Goal: Transaction & Acquisition: Purchase product/service

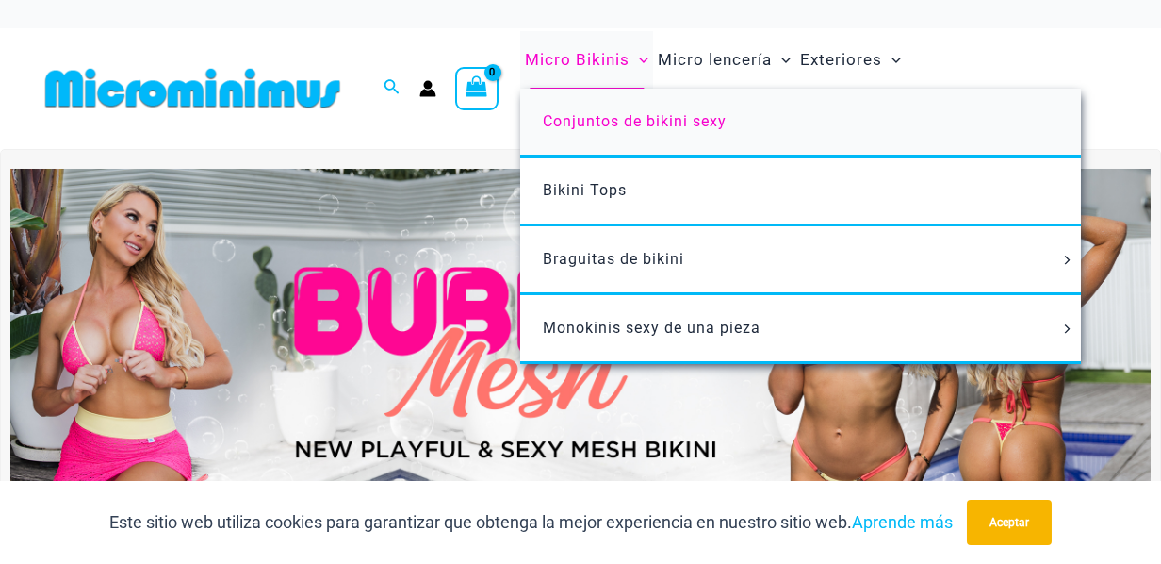
click at [622, 119] on span "Conjuntos de bikini sexy" at bounding box center [635, 121] width 184 height 18
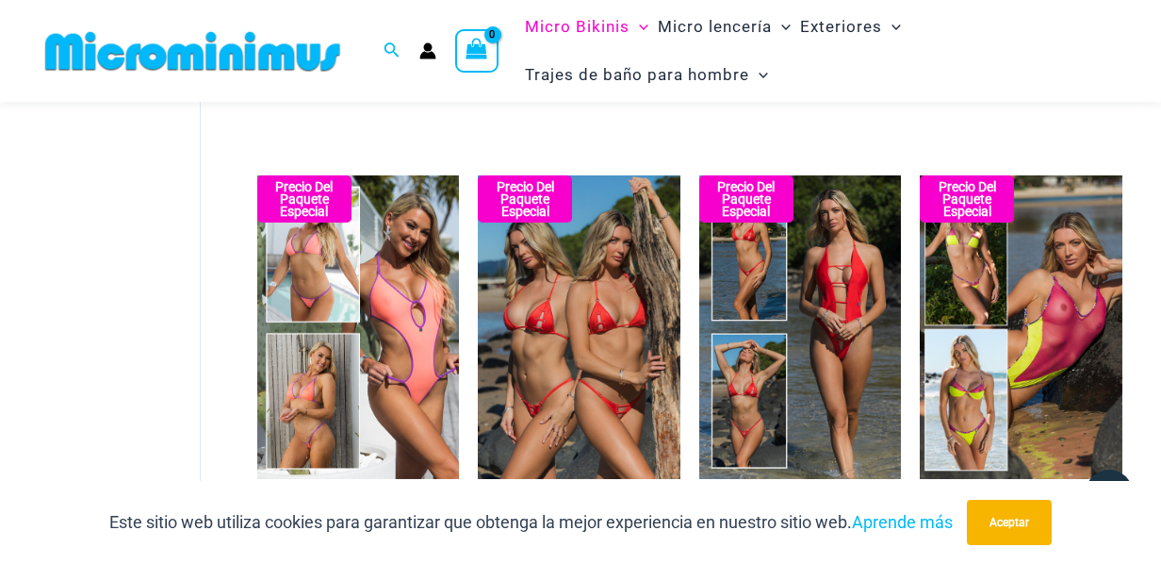
scroll to position [561, 0]
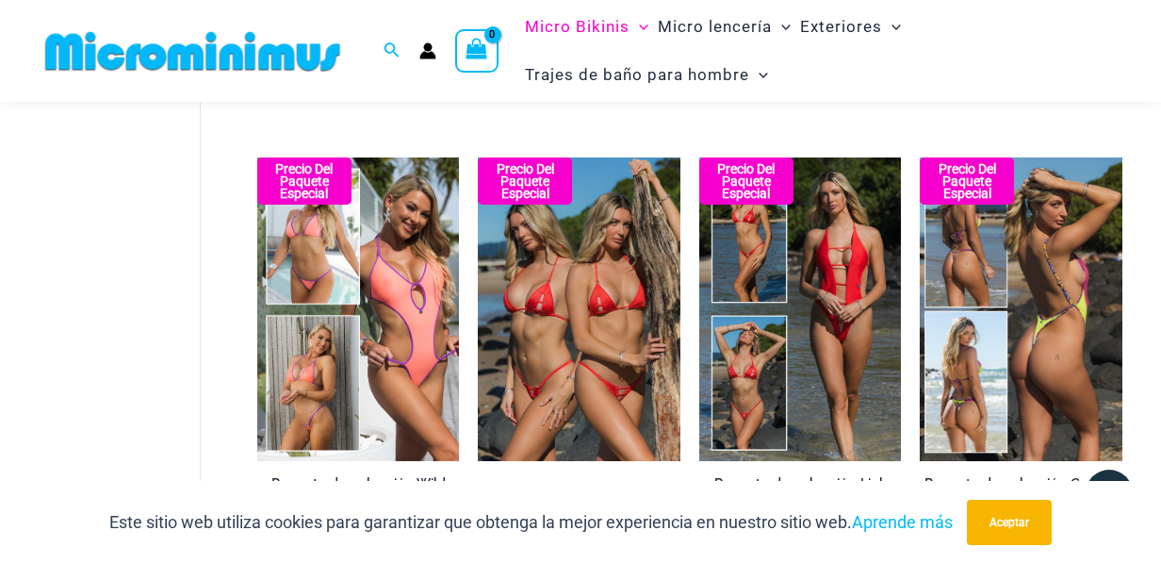
click at [1082, 197] on img at bounding box center [1021, 308] width 203 height 303
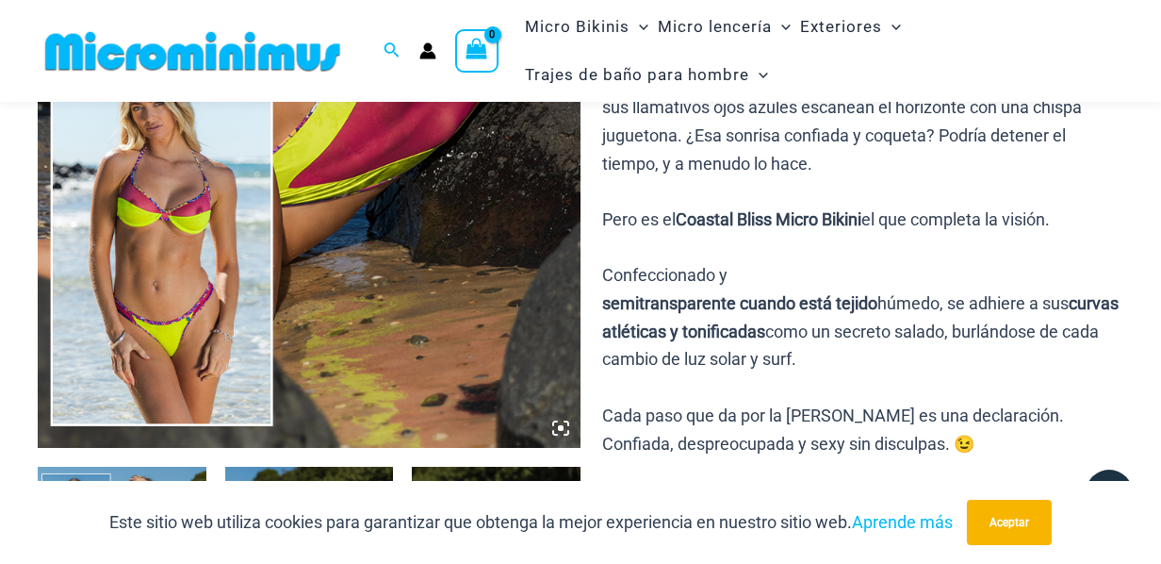
scroll to position [545, 0]
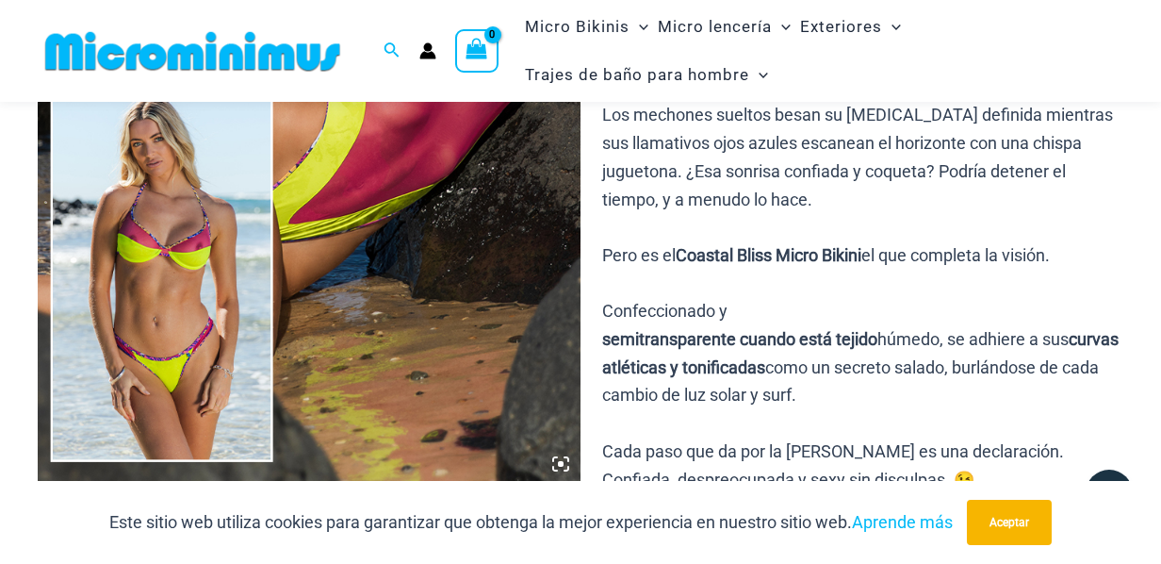
click at [555, 465] on icon at bounding box center [560, 463] width 17 height 17
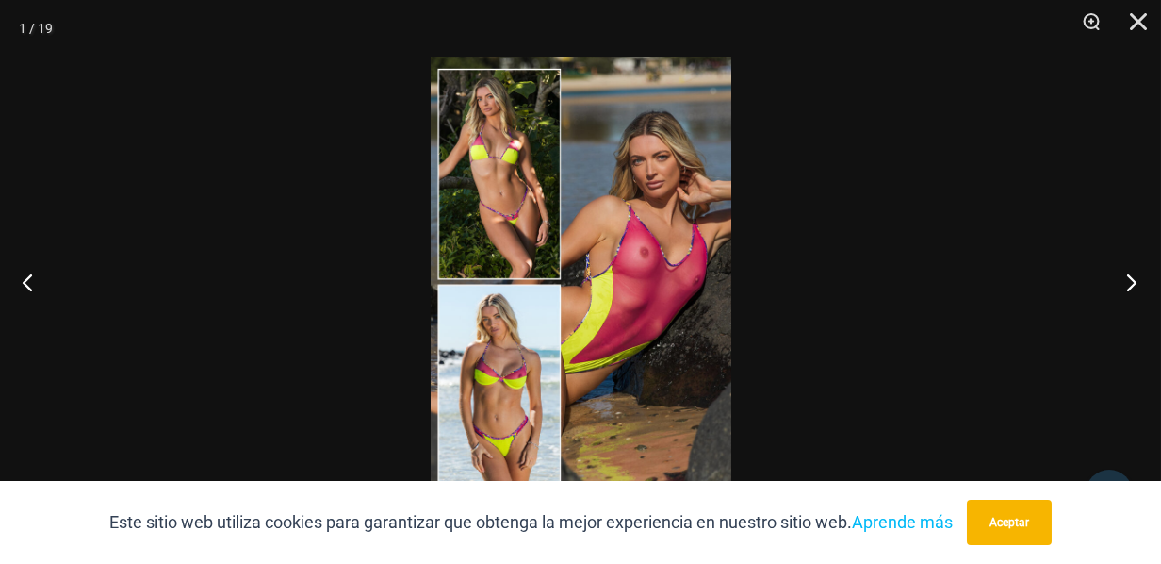
click at [1129, 280] on button "Próximo" at bounding box center [1125, 282] width 71 height 94
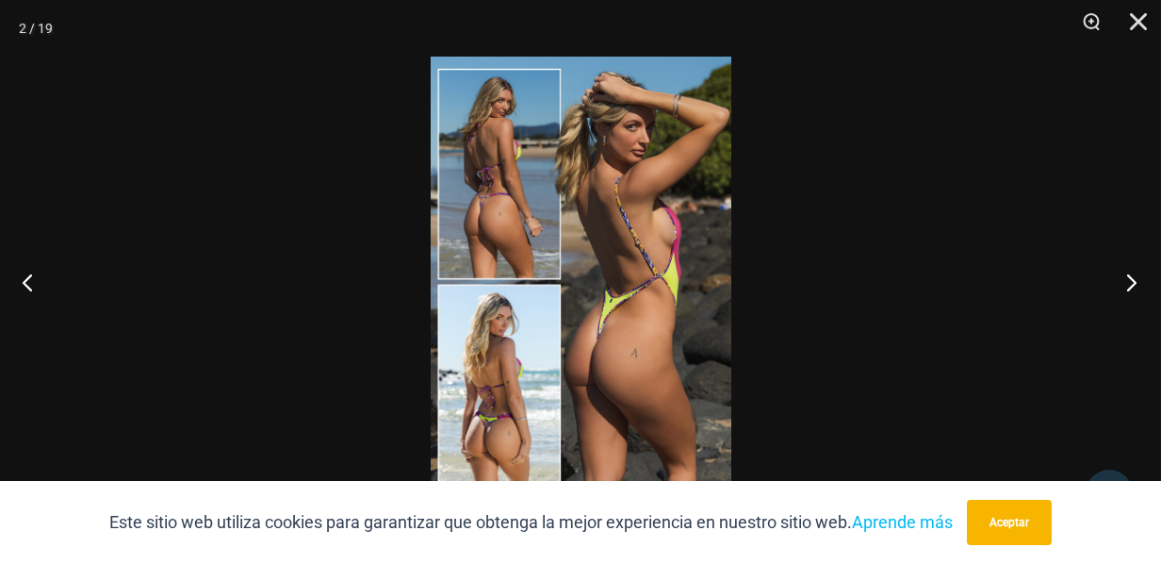
click at [1129, 280] on button "Próximo" at bounding box center [1125, 282] width 71 height 94
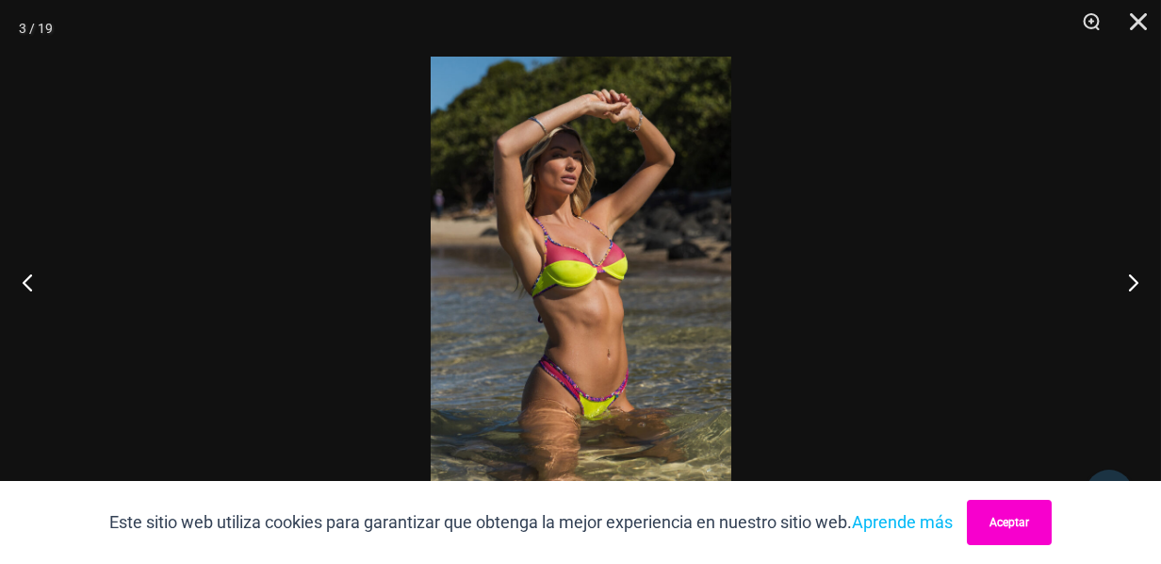
click at [1014, 505] on button "Aceptar" at bounding box center [1009, 522] width 85 height 45
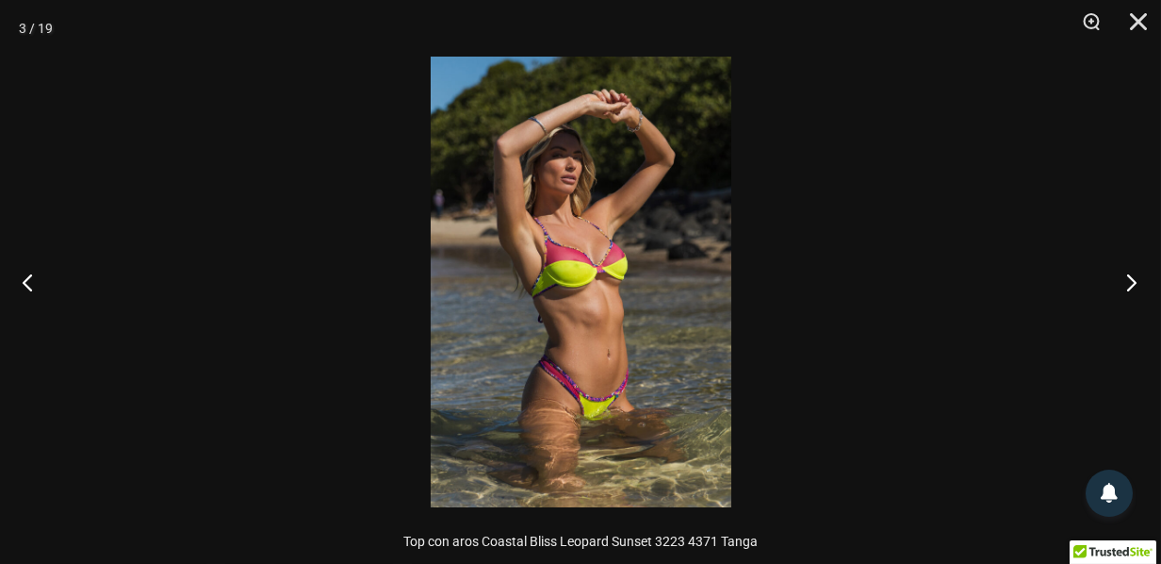
click at [1127, 287] on button "Próximo" at bounding box center [1125, 282] width 71 height 94
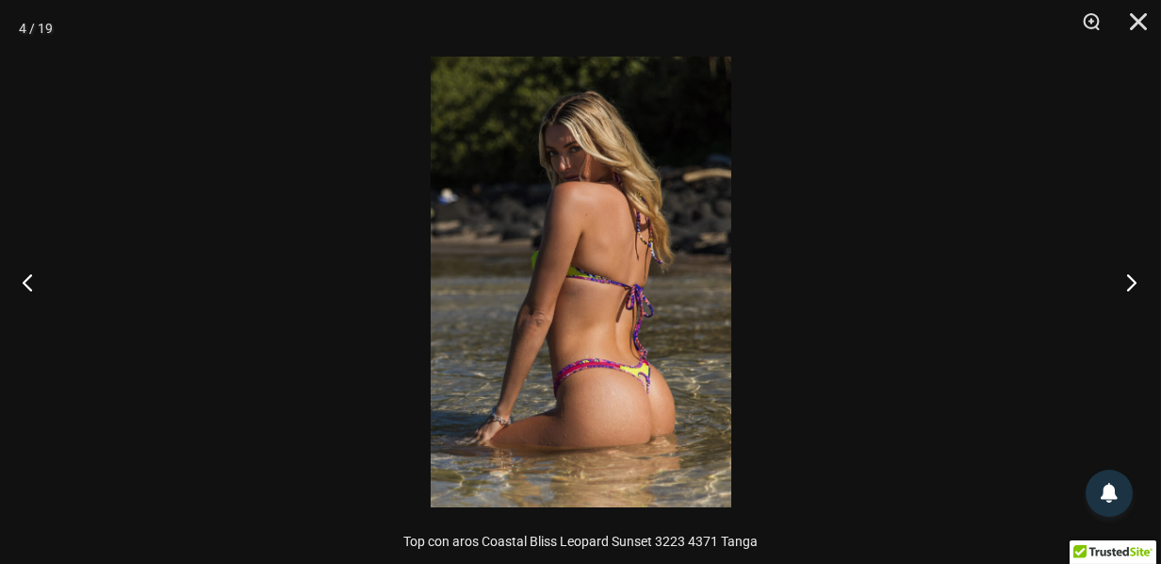
click at [1134, 287] on button "Próximo" at bounding box center [1125, 282] width 71 height 94
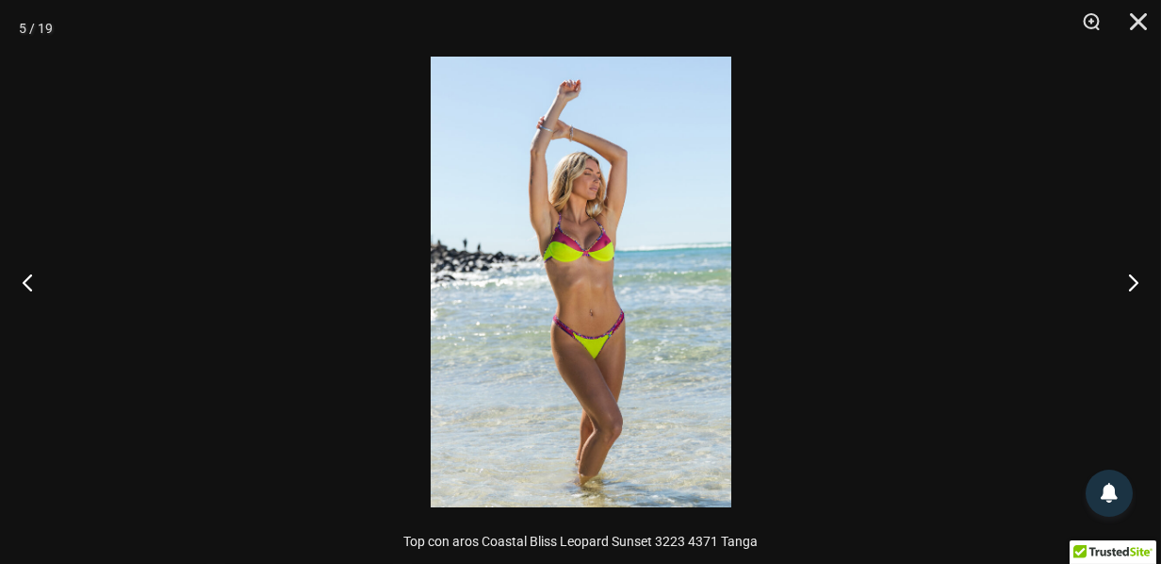
click at [681, 296] on img at bounding box center [581, 282] width 301 height 451
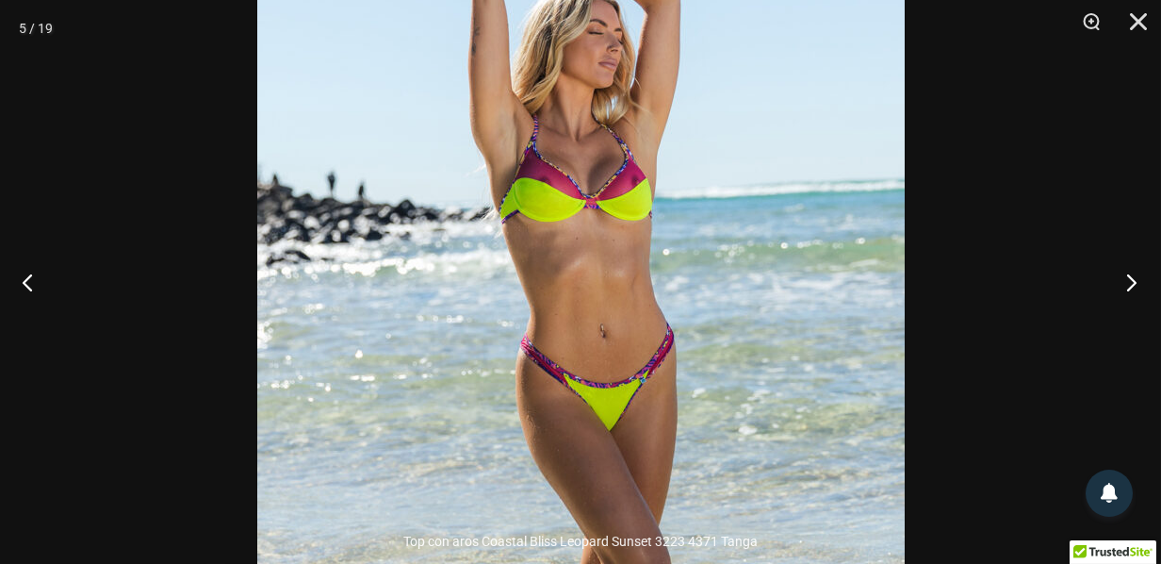
click at [1132, 281] on button "Próximo" at bounding box center [1125, 282] width 71 height 94
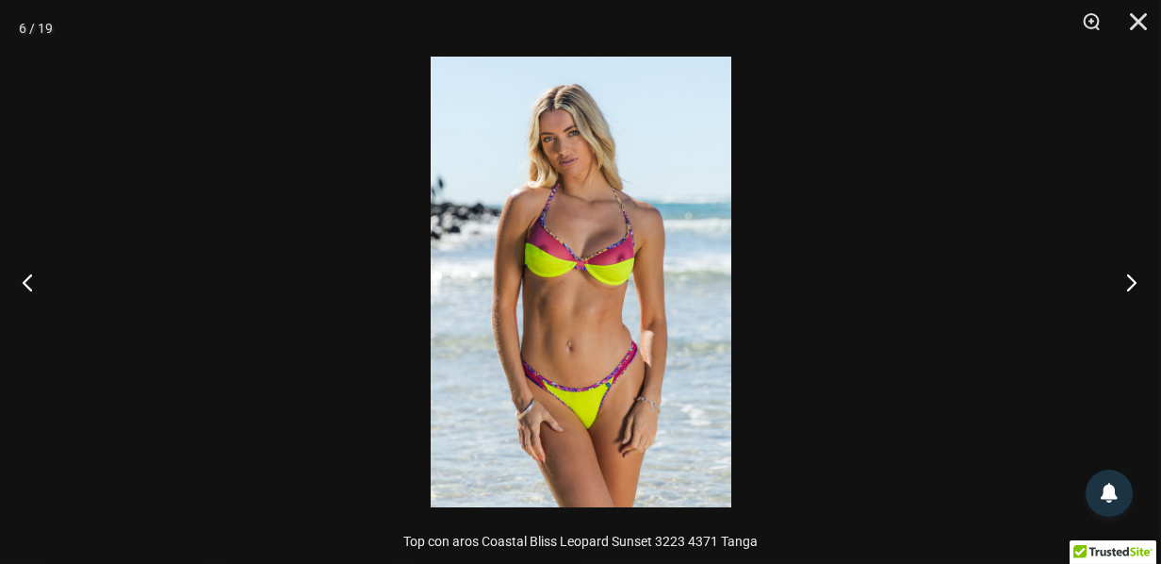
click at [1132, 280] on button "Próximo" at bounding box center [1125, 282] width 71 height 94
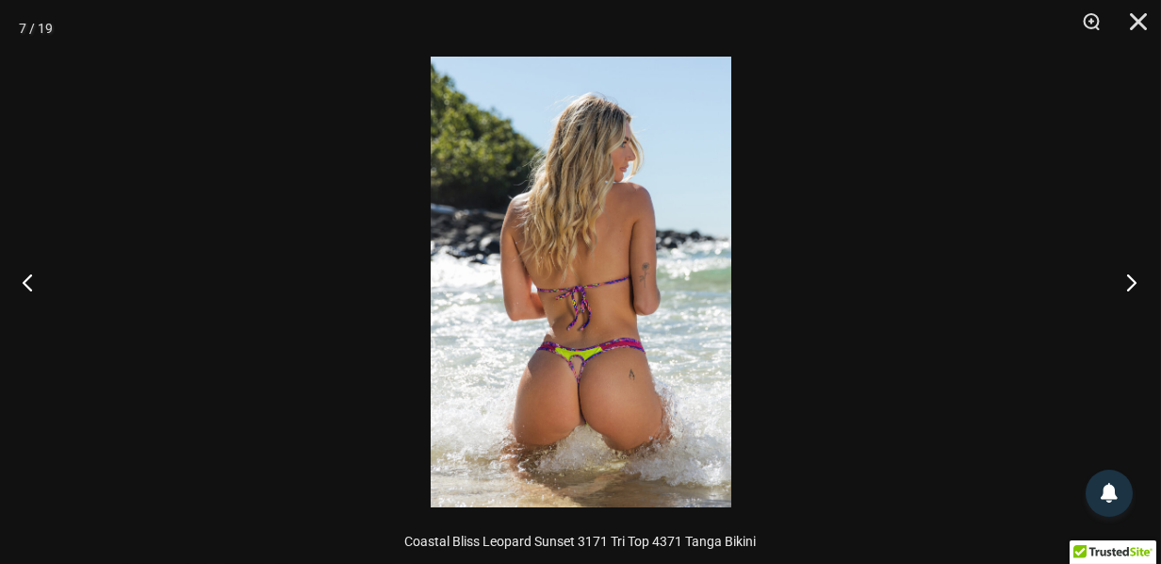
click at [1132, 280] on button "Próximo" at bounding box center [1125, 282] width 71 height 94
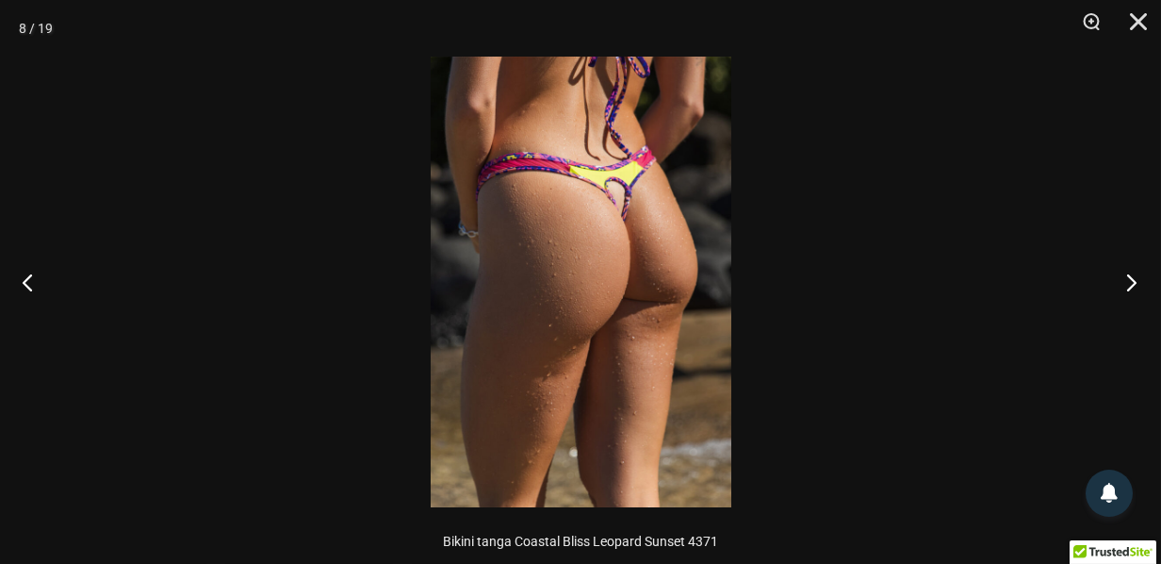
click at [1132, 280] on button "Próximo" at bounding box center [1125, 282] width 71 height 94
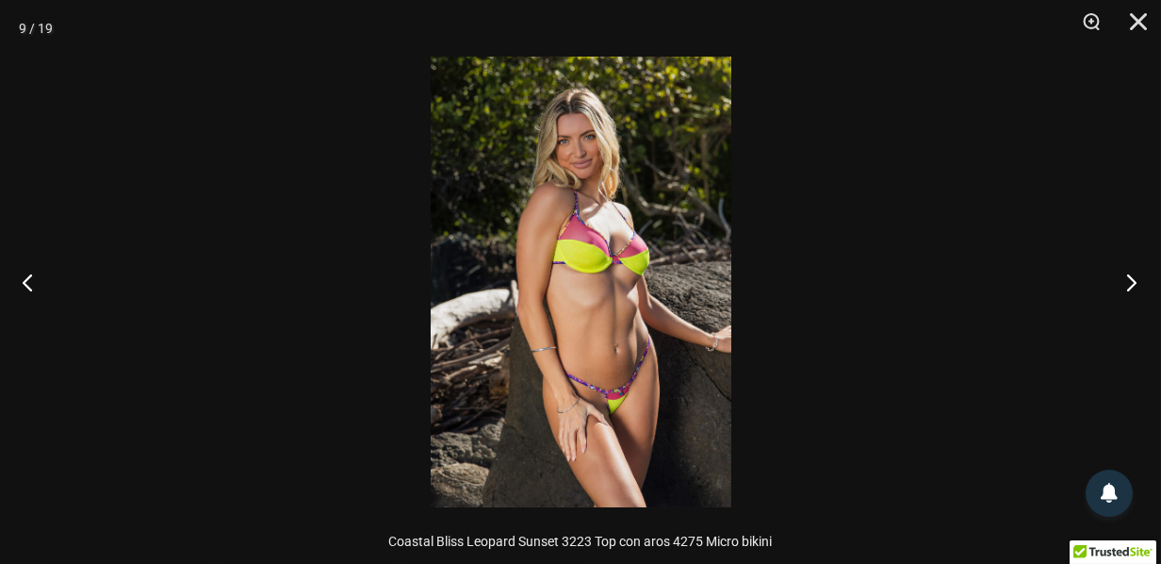
click at [1132, 280] on button "Próximo" at bounding box center [1125, 282] width 71 height 94
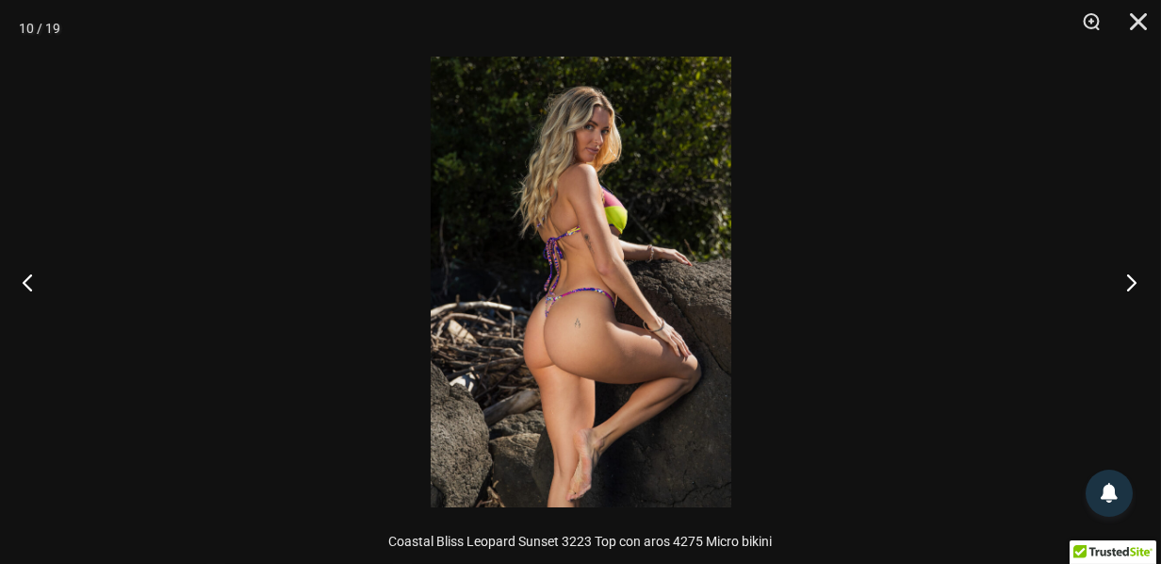
click at [1132, 279] on button "Próximo" at bounding box center [1125, 282] width 71 height 94
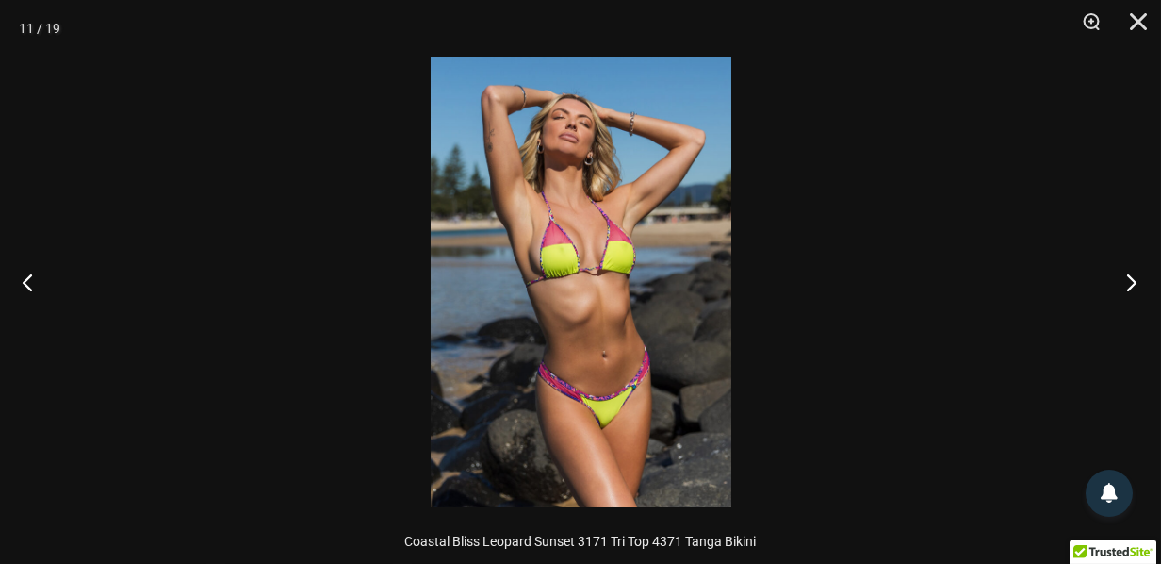
click at [1132, 279] on button "Próximo" at bounding box center [1125, 282] width 71 height 94
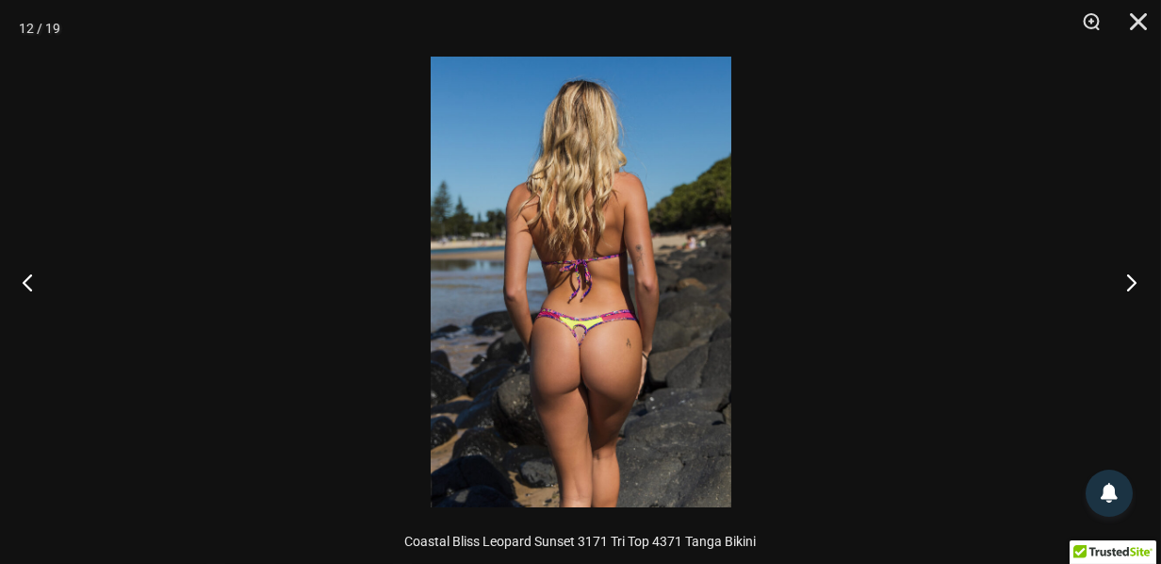
click at [1132, 279] on button "Próximo" at bounding box center [1125, 282] width 71 height 94
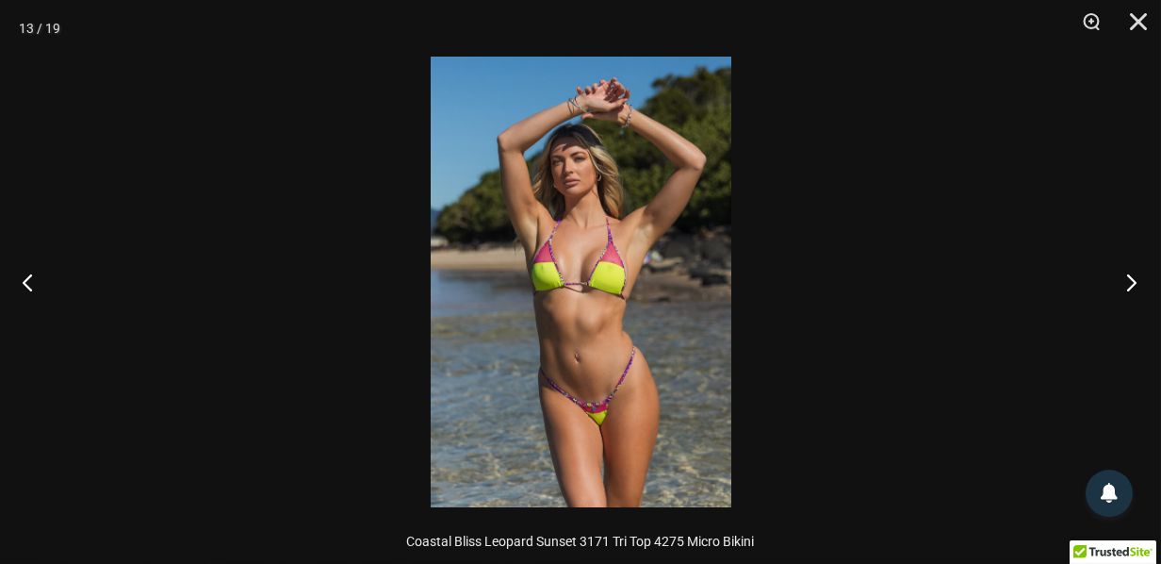
click at [1132, 279] on button "Próximo" at bounding box center [1125, 282] width 71 height 94
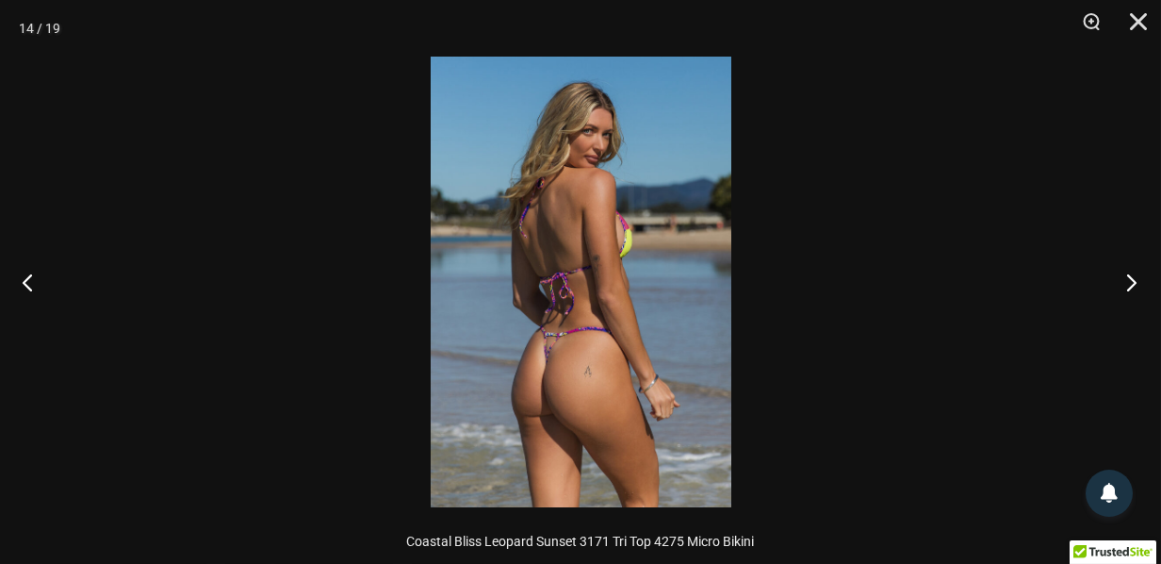
click at [1132, 279] on button "Próximo" at bounding box center [1125, 282] width 71 height 94
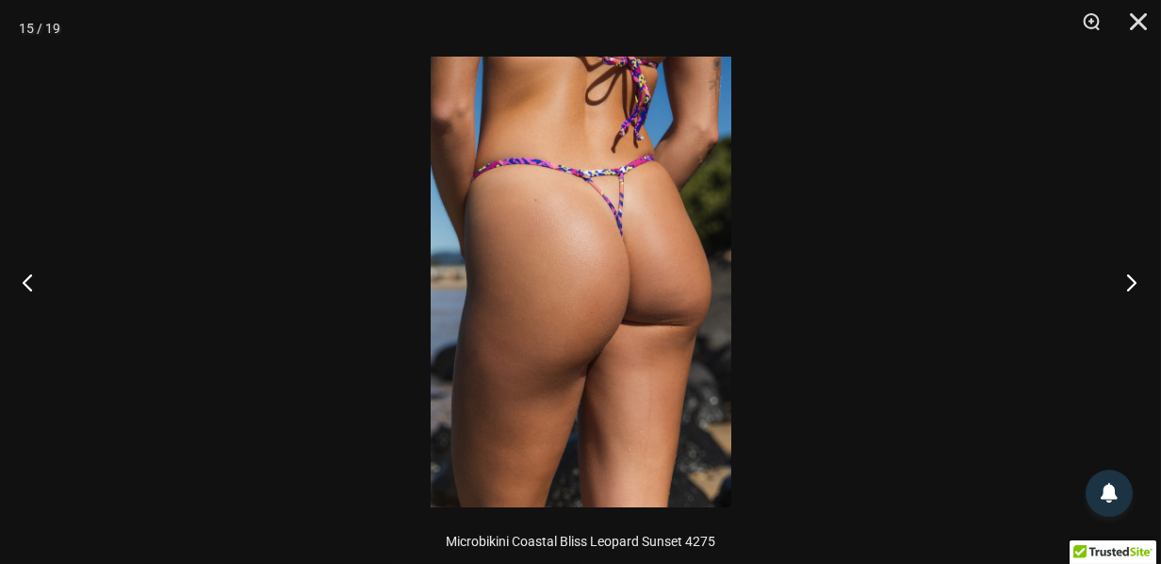
click at [1132, 279] on button "Próximo" at bounding box center [1125, 282] width 71 height 94
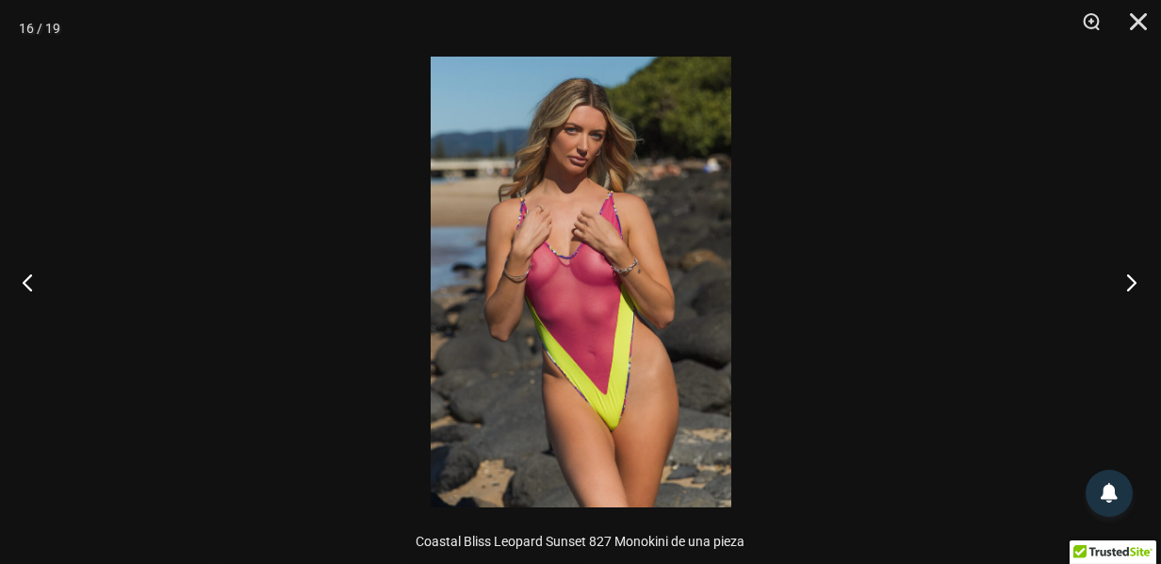
click at [1140, 278] on button "Próximo" at bounding box center [1125, 282] width 71 height 94
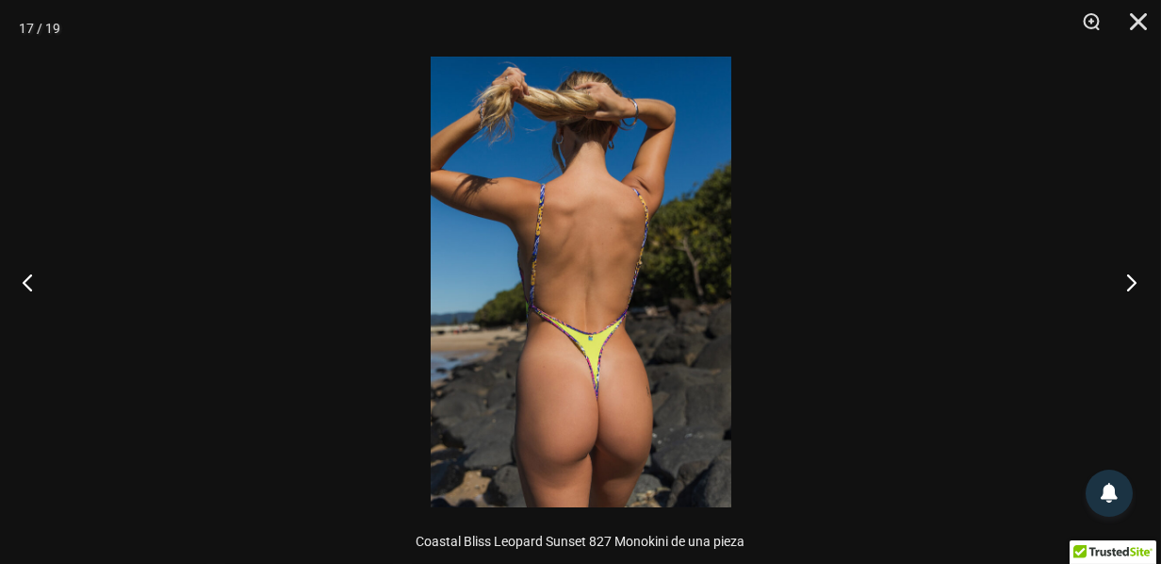
click at [1140, 278] on button "Próximo" at bounding box center [1125, 282] width 71 height 94
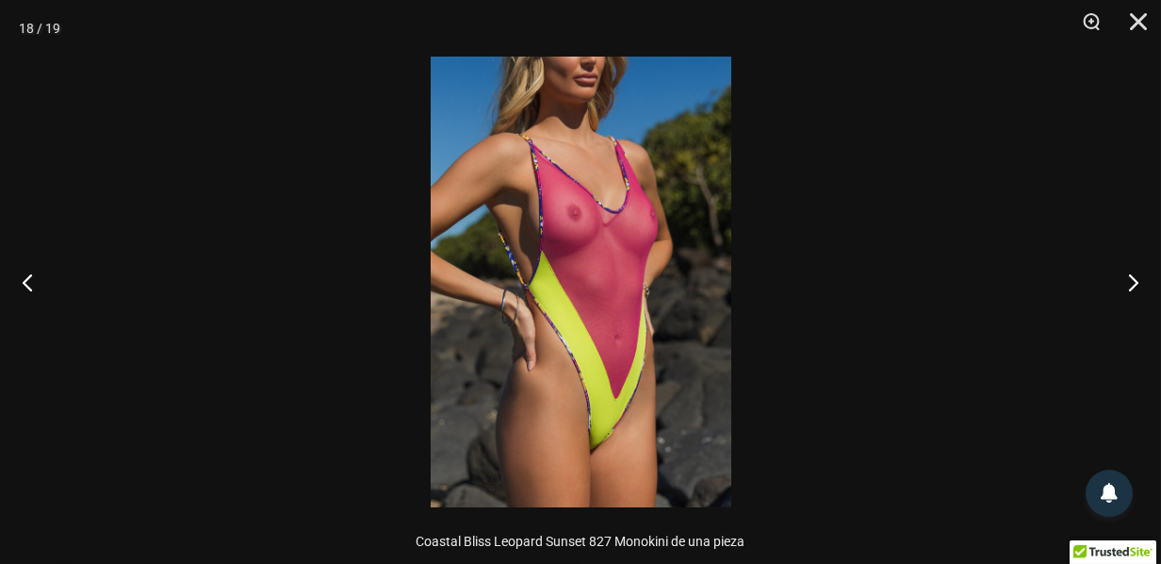
click at [686, 300] on img at bounding box center [581, 282] width 301 height 451
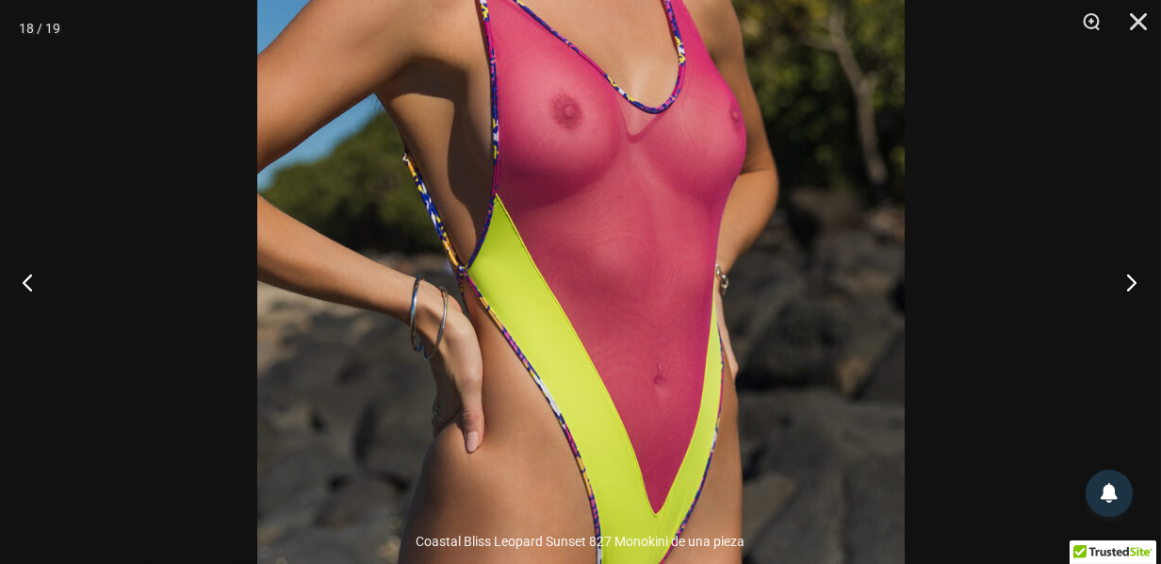
click at [1124, 285] on button "Próximo" at bounding box center [1125, 282] width 71 height 94
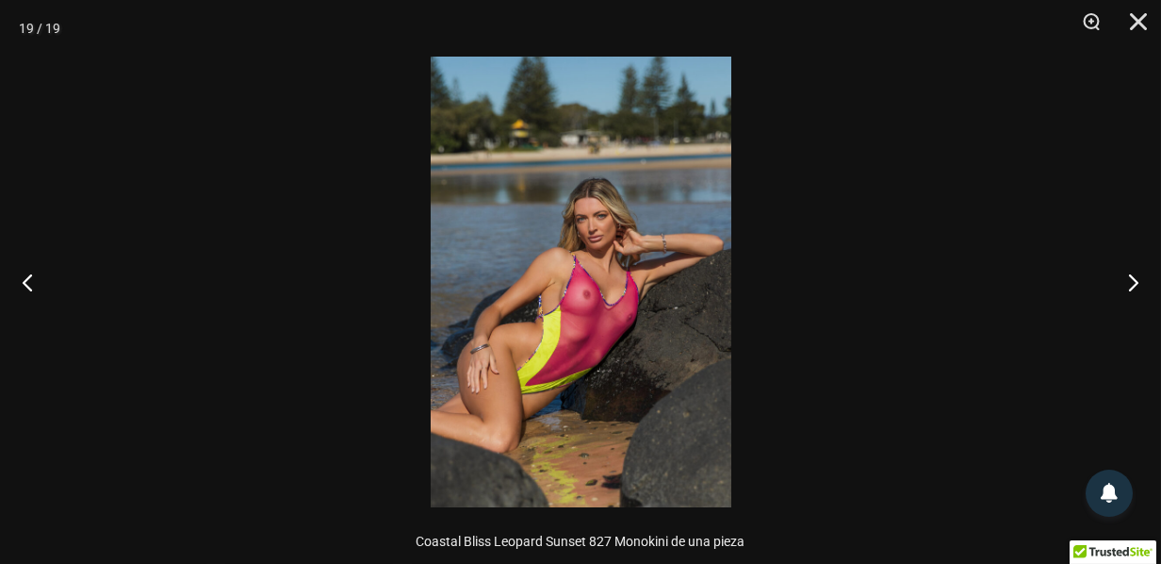
click at [616, 233] on img at bounding box center [581, 282] width 301 height 451
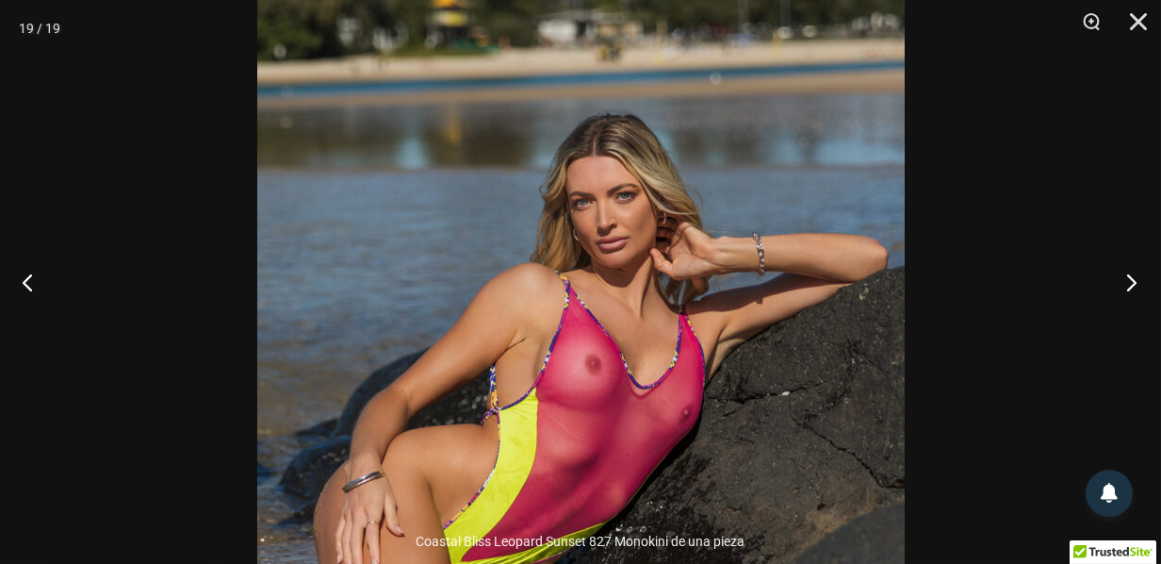
click at [1119, 268] on button "Próximo" at bounding box center [1125, 282] width 71 height 94
